Goal: Task Accomplishment & Management: Manage account settings

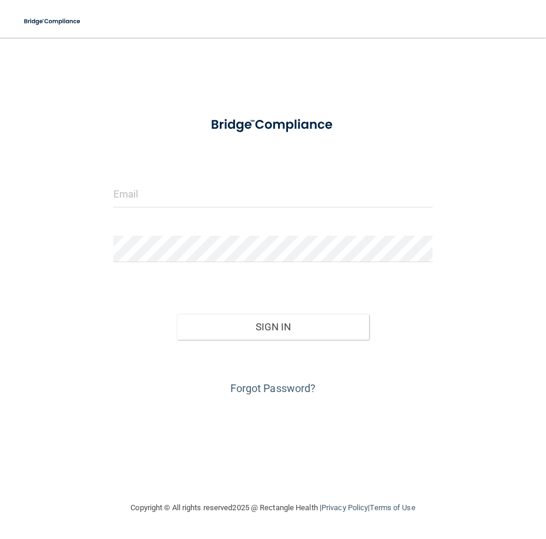
click at [296, 226] on form "Invalid email/password. You don't have permission to access that page. Sign In …" at bounding box center [272, 253] width 319 height 290
click at [288, 210] on div at bounding box center [273, 198] width 337 height 35
click at [286, 204] on input "email" at bounding box center [272, 194] width 319 height 26
click at [284, 204] on input "email" at bounding box center [272, 194] width 319 height 26
click at [18, 170] on main "Invalid email/password. You don't have permission to access that page. Sign In …" at bounding box center [273, 288] width 546 height 501
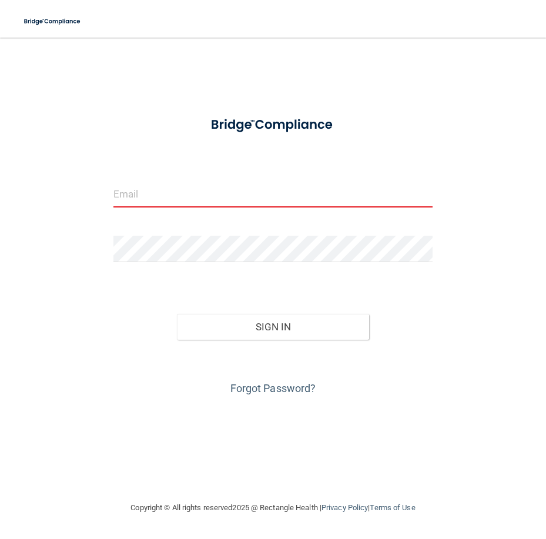
drag, startPoint x: 204, startPoint y: 184, endPoint x: 200, endPoint y: 189, distance: 6.2
click at [203, 187] on input "email" at bounding box center [272, 194] width 319 height 26
click at [200, 190] on input "email" at bounding box center [272, 194] width 319 height 26
click at [177, 191] on input "email" at bounding box center [272, 194] width 319 height 26
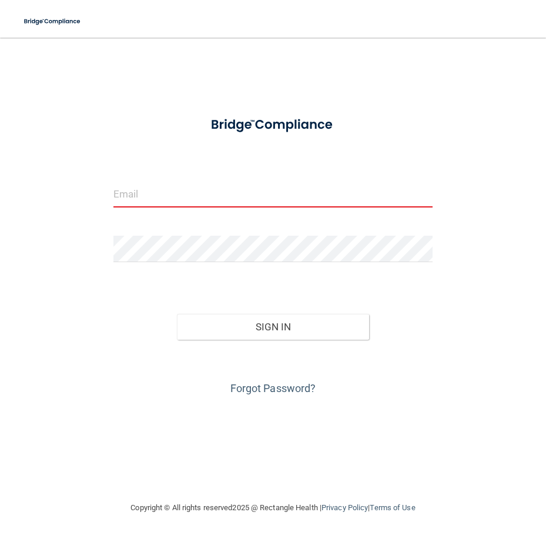
drag, startPoint x: 179, startPoint y: 190, endPoint x: 221, endPoint y: 191, distance: 42.3
click at [183, 190] on input "email" at bounding box center [272, 194] width 319 height 26
click at [288, 189] on input "email" at bounding box center [272, 194] width 319 height 26
type input "[EMAIL_ADDRESS][DOMAIN_NAME]"
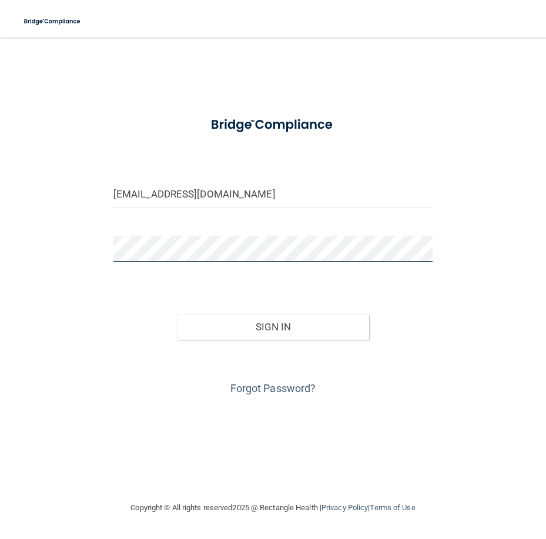
click at [177, 314] on button "Sign In" at bounding box center [273, 327] width 192 height 26
